Goal: Transaction & Acquisition: Purchase product/service

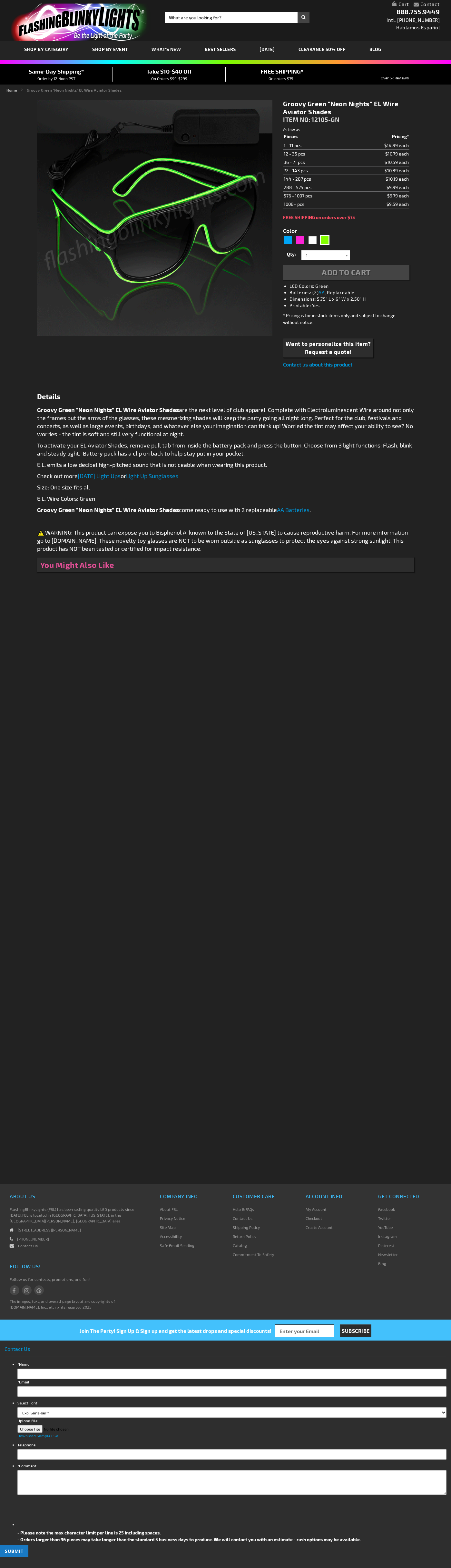
type input "5648"
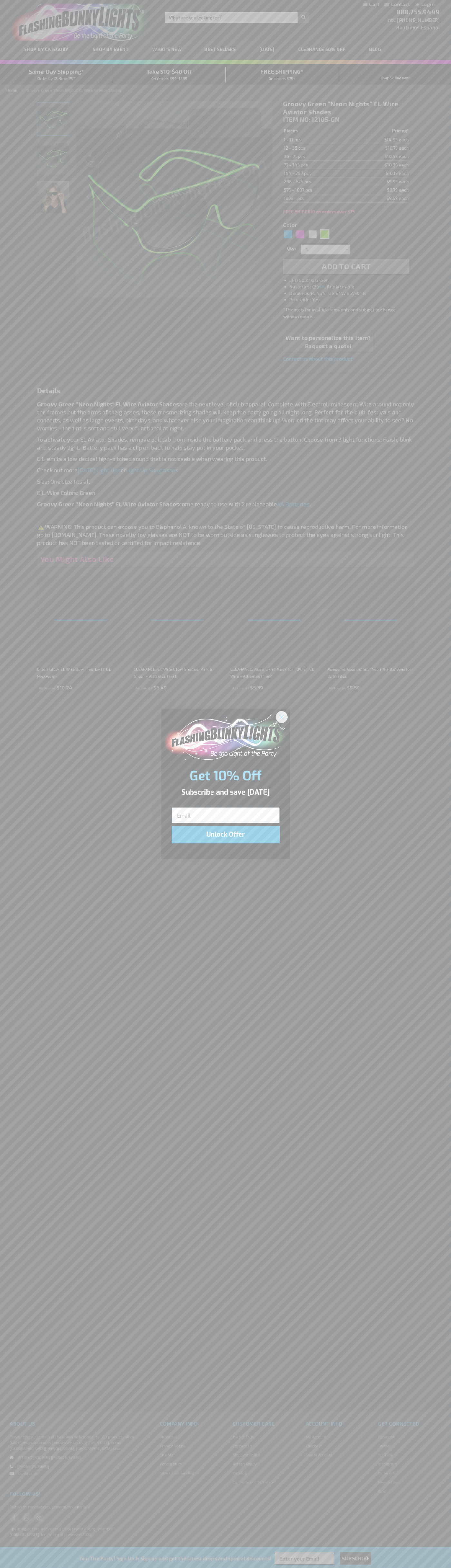
click at [282, 717] on icon "Close dialog" at bounding box center [281, 717] width 5 height 5
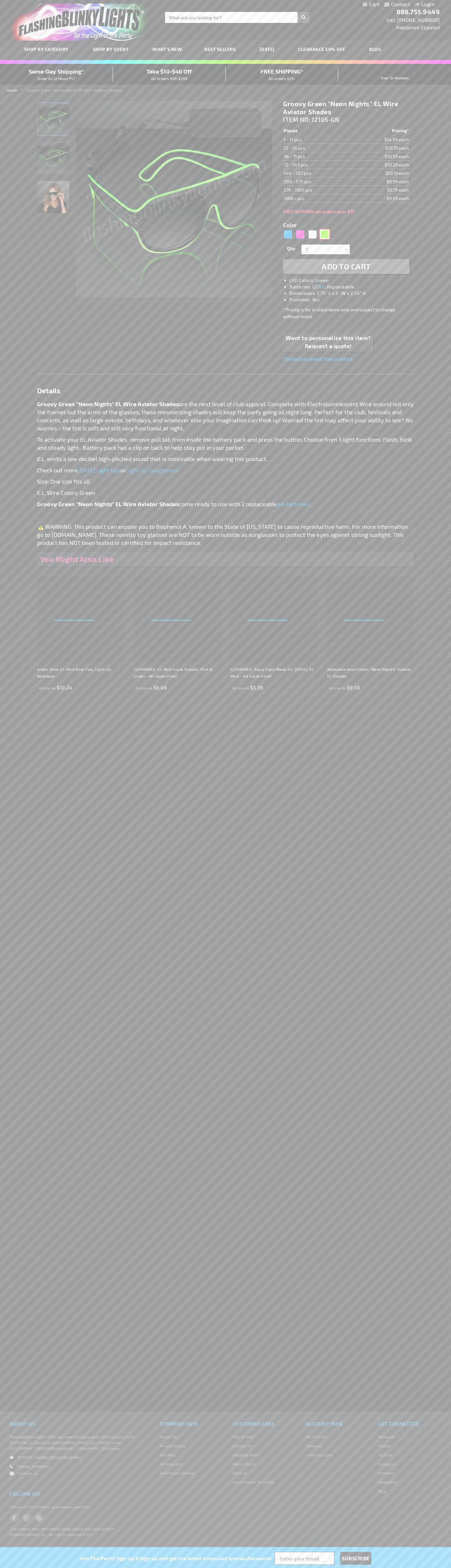
click at [325, 234] on div "Green" at bounding box center [325, 234] width 10 height 10
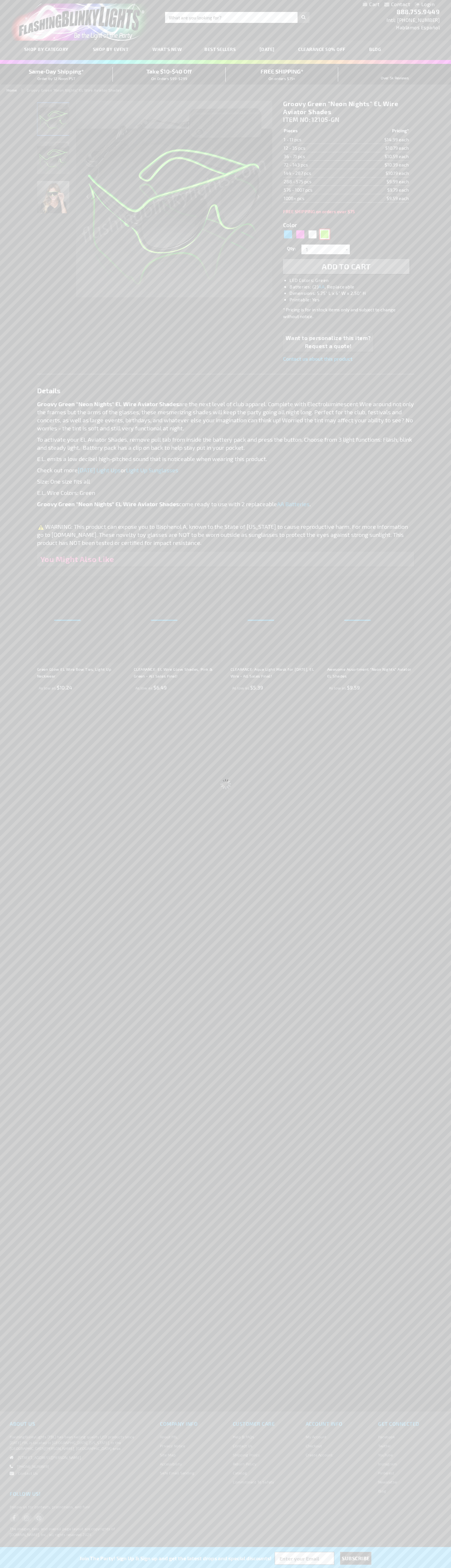
type input "Customize - Groovy Green &quot;Neon Nights&quot; EL Wire Aviator Shades - ITEM …"
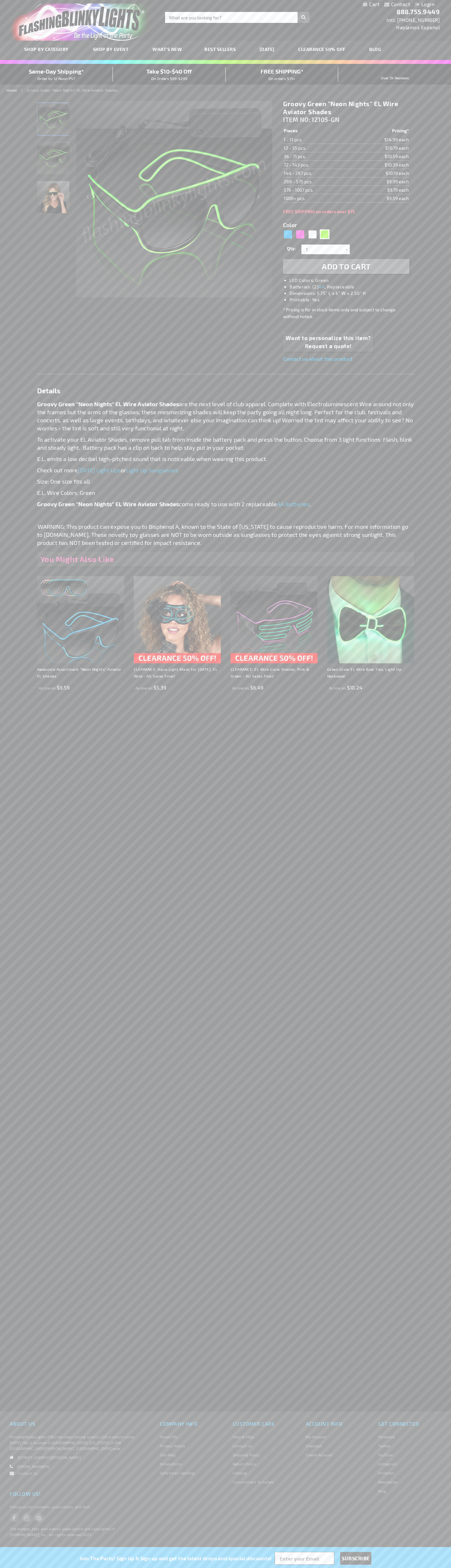
click at [346, 267] on span "Add to Cart" at bounding box center [346, 266] width 49 height 9
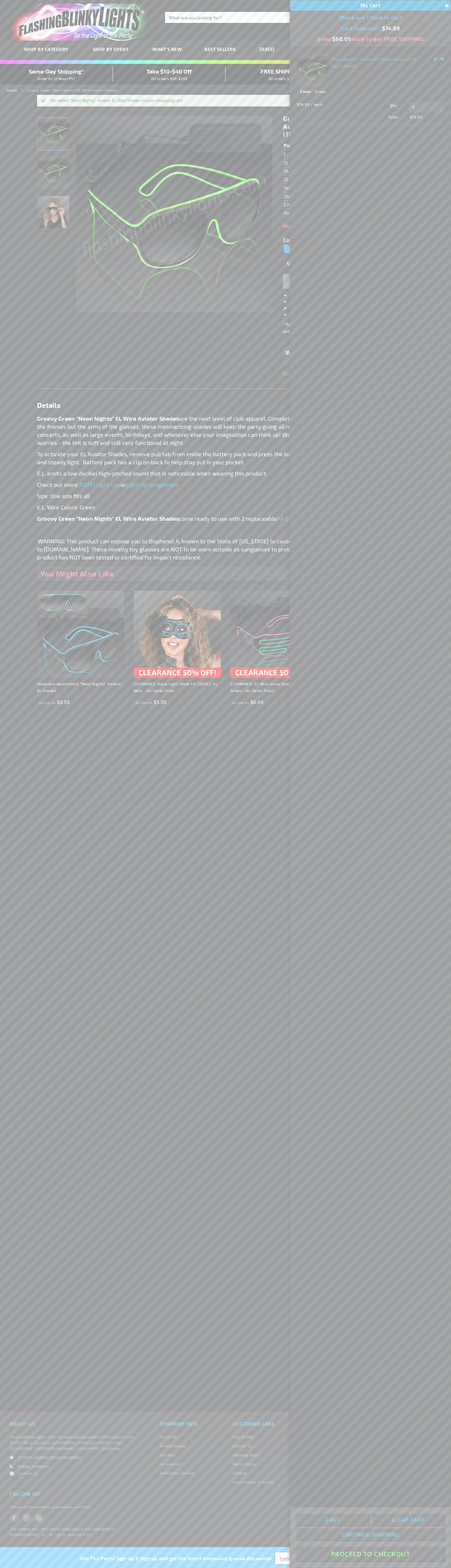
click at [370, 1554] on button "Proceed To Checkout" at bounding box center [370, 1554] width 148 height 14
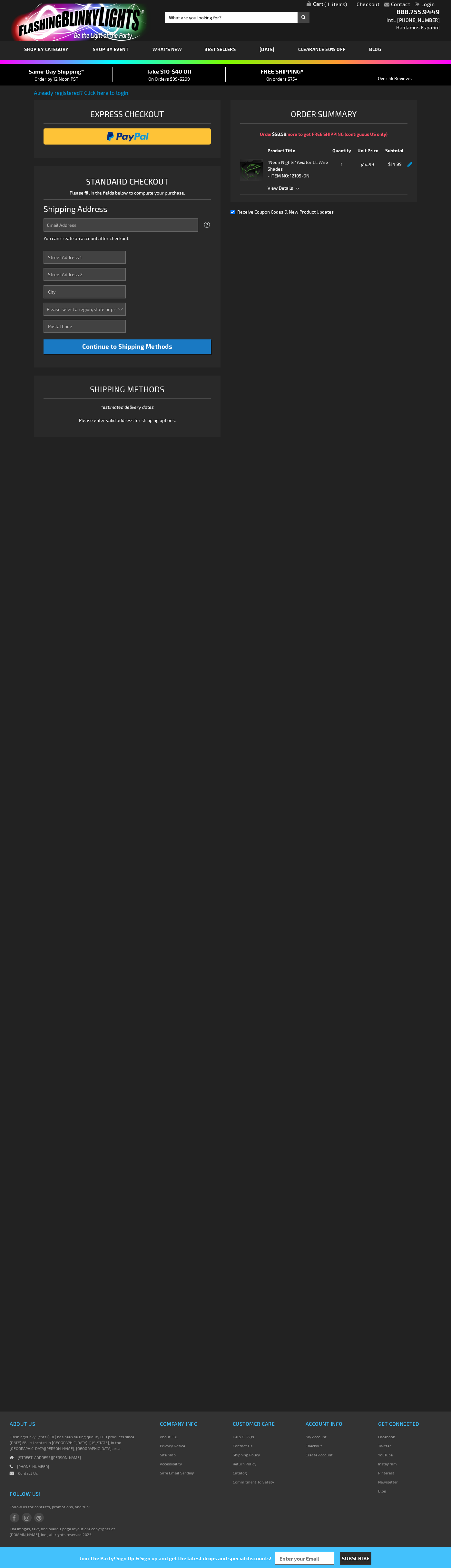
select select "US"
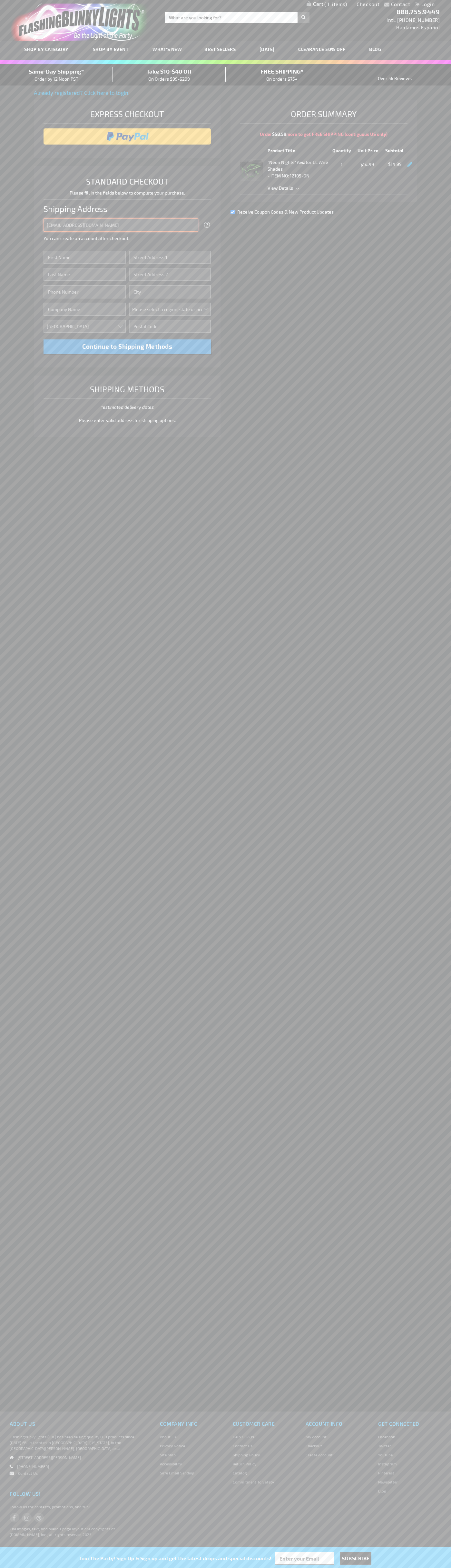
type input "johnsmith005@storebotmail.joonix.net"
type input "John"
type input "201 Colorado St"
type input "First floor"
type input "austin"
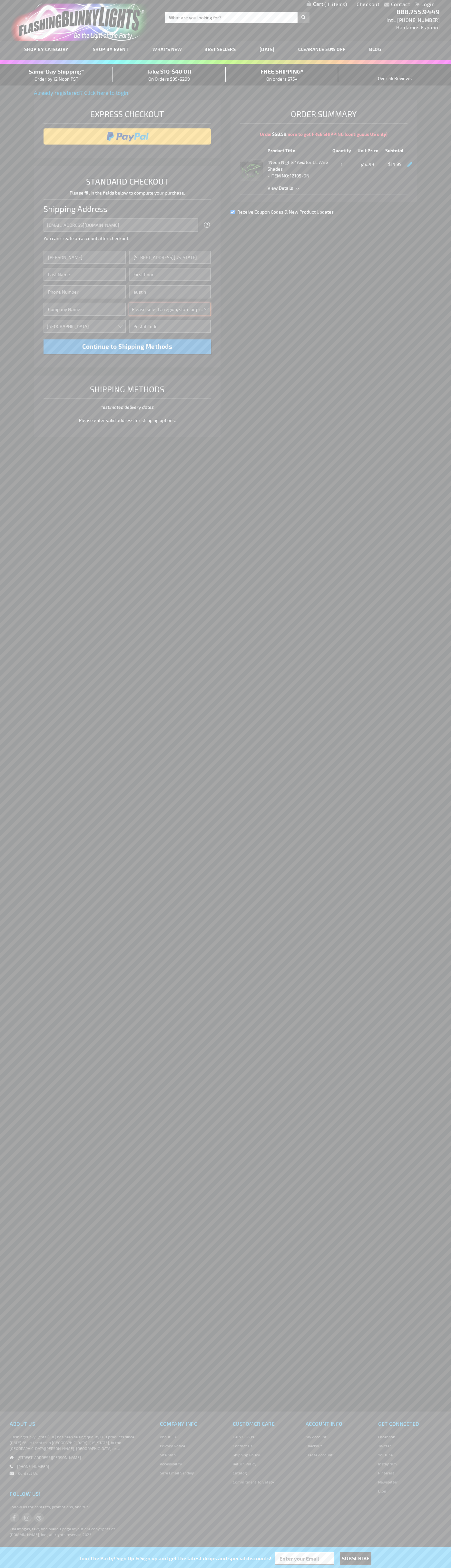
select select "57"
type input "78701"
type input "Smith"
type input "6502530000"
type input "John Smith"
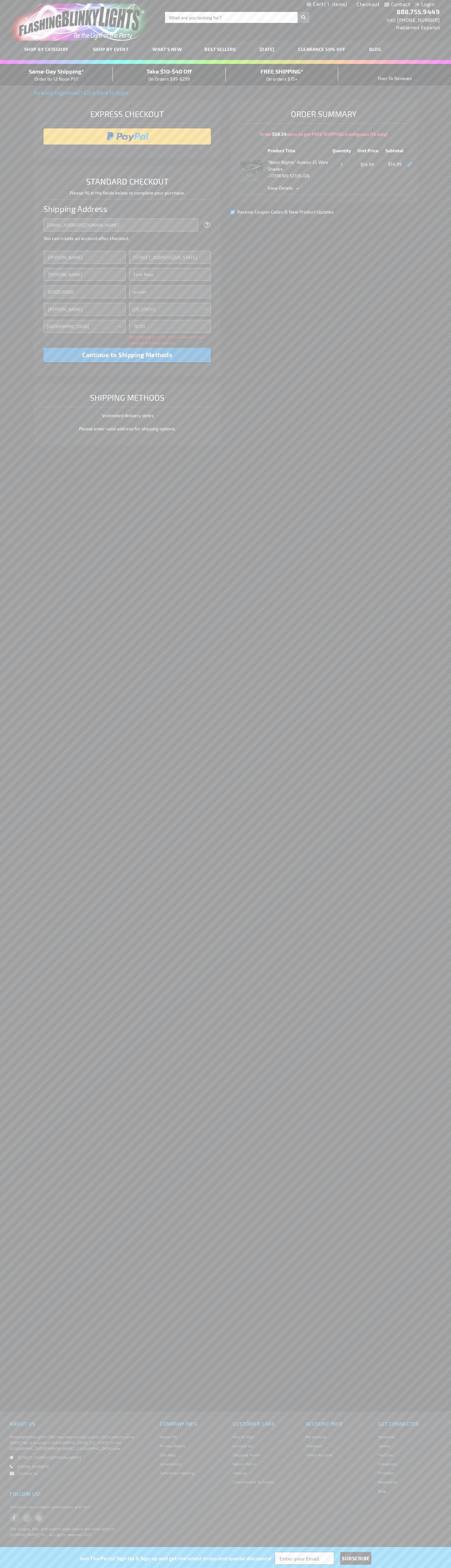
click at [56, 75] on div "Same-Day Shipping* Order by 12 Noon PST" at bounding box center [56, 75] width 113 height 15
click at [127, 136] on input "image" at bounding box center [127, 136] width 162 height 13
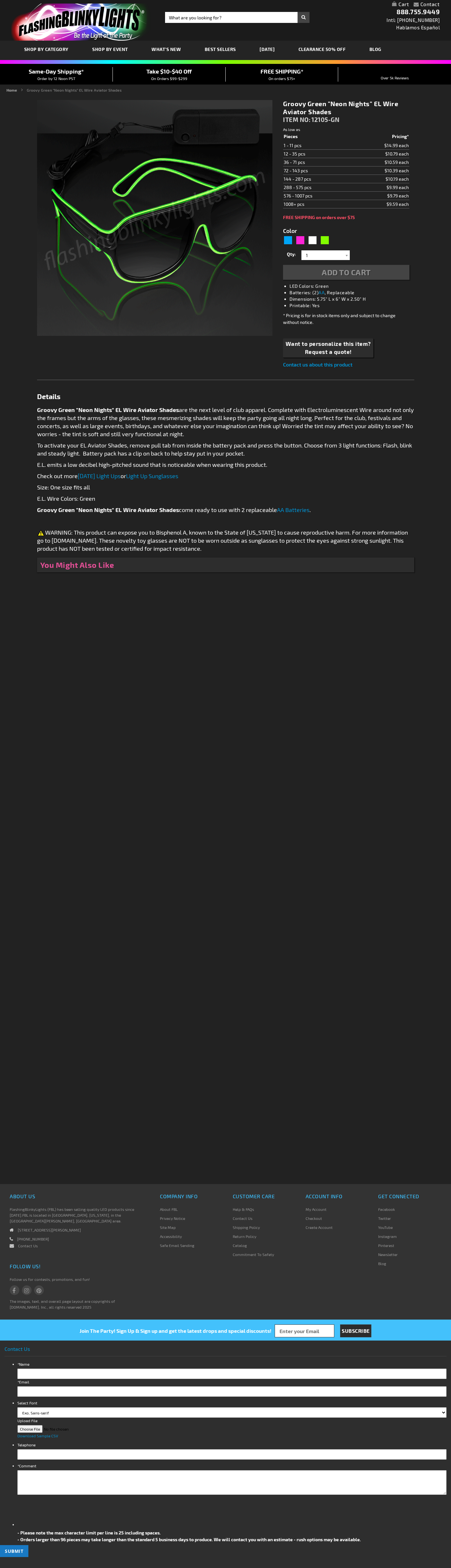
type input "5648"
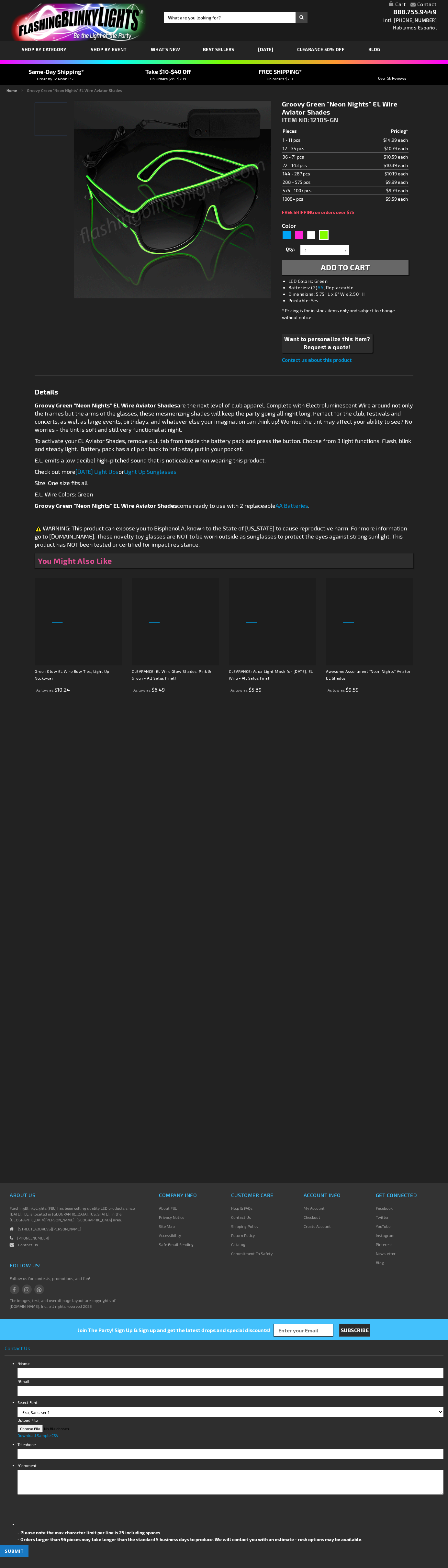
type input "5648"
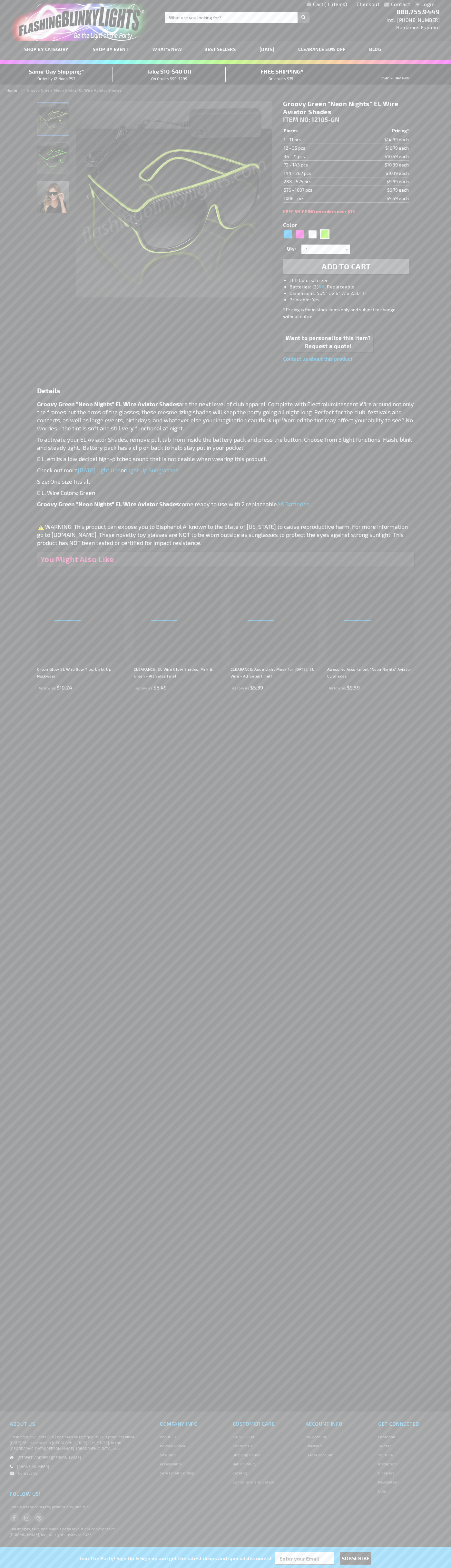
click at [327, 5] on span "1" at bounding box center [336, 5] width 23 height 6
